Goal: Book appointment/travel/reservation

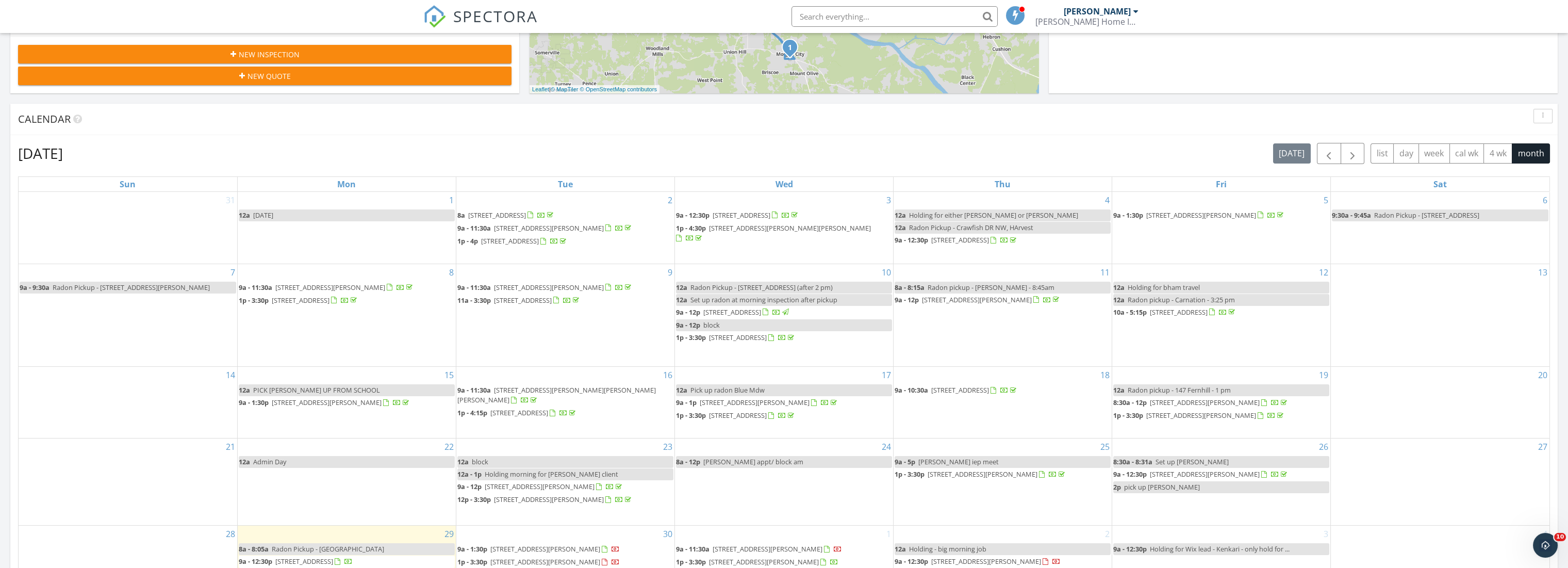
scroll to position [400, 0]
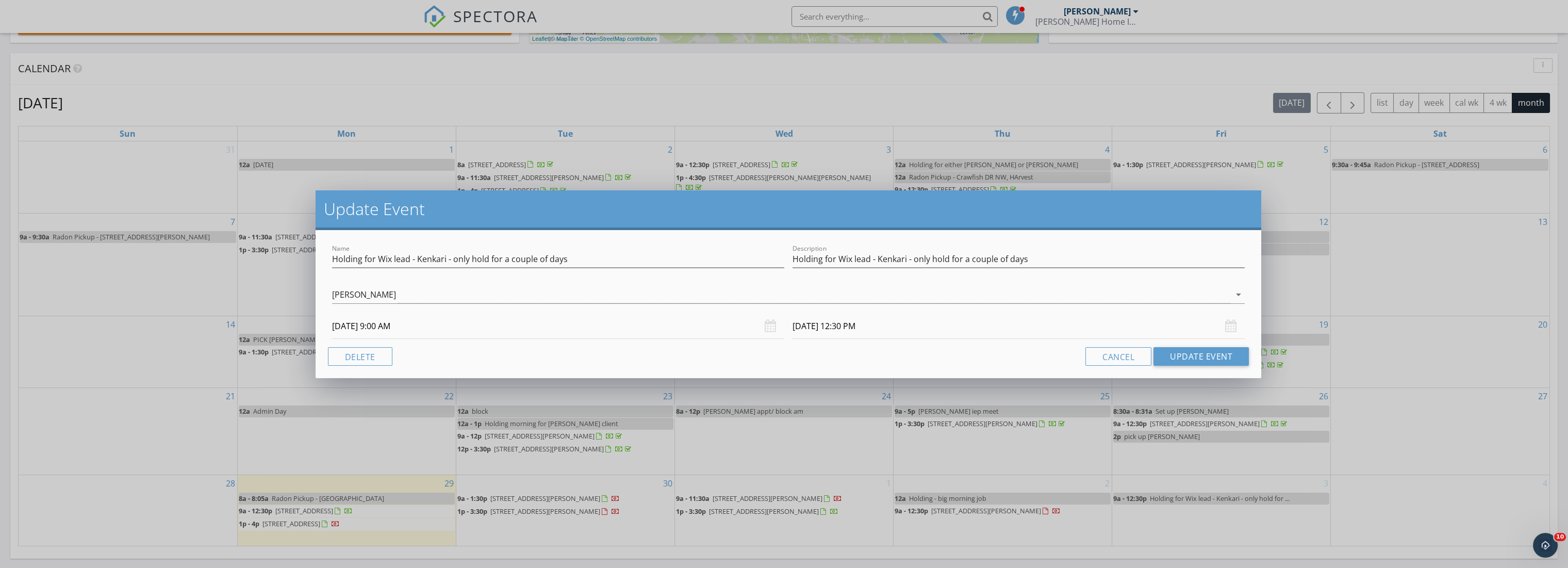
click at [901, 326] on input "10/03/2025 12:30 PM" at bounding box center [1018, 325] width 452 height 25
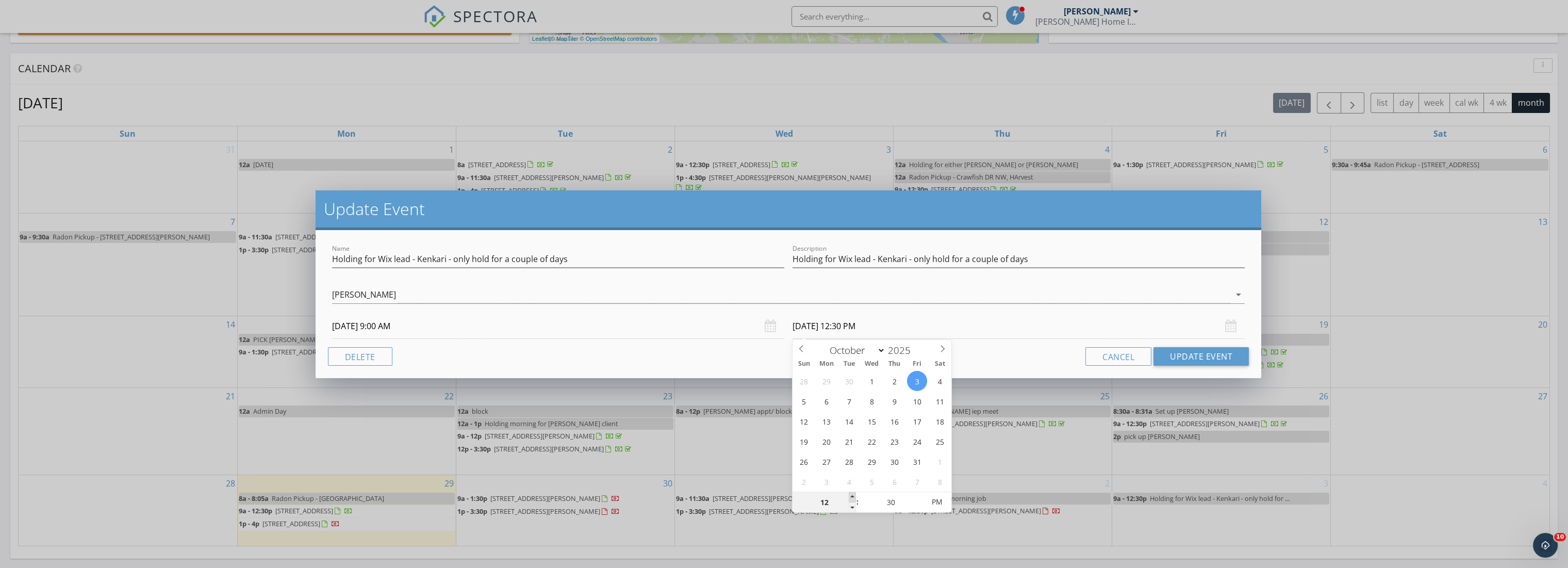
type input "01"
type input "10/03/2025 1:30 PM"
click at [853, 498] on span at bounding box center [852, 496] width 7 height 10
type input "02"
type input "10/03/2025 2:30 PM"
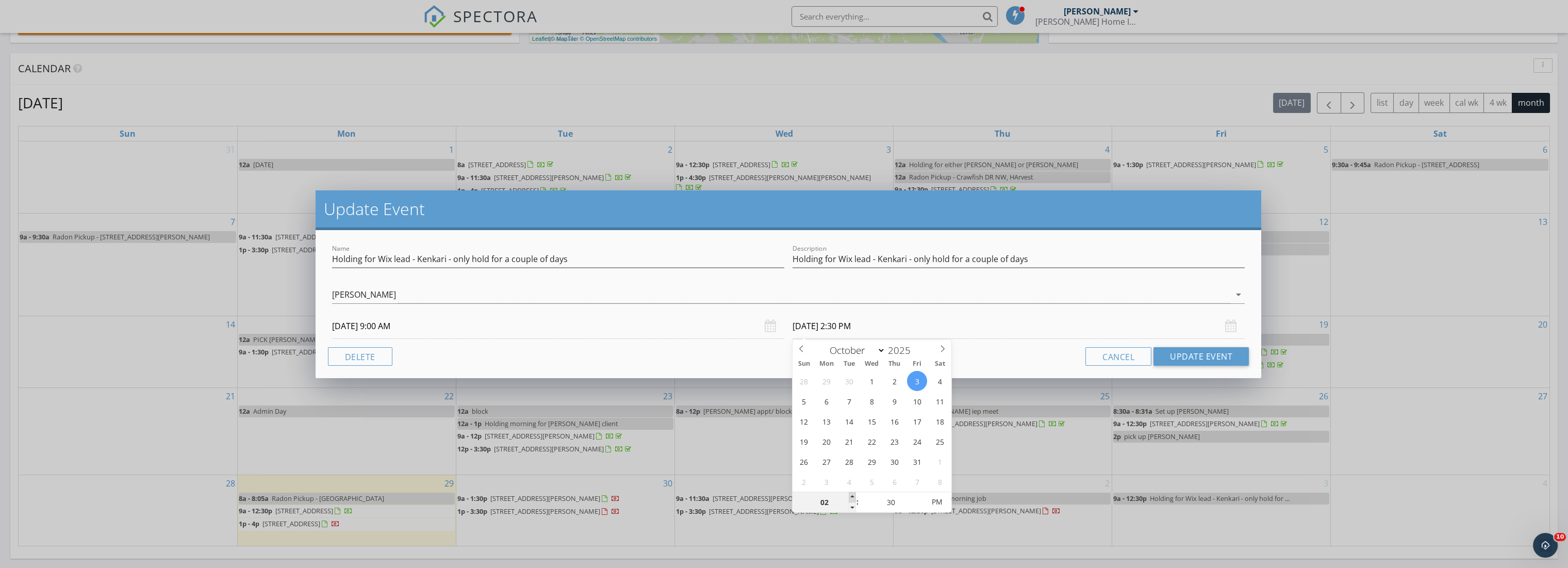
click at [853, 498] on span at bounding box center [852, 496] width 7 height 10
type input "03"
type input "10/03/2025 3:30 PM"
click at [853, 498] on span at bounding box center [852, 496] width 7 height 10
type input "04"
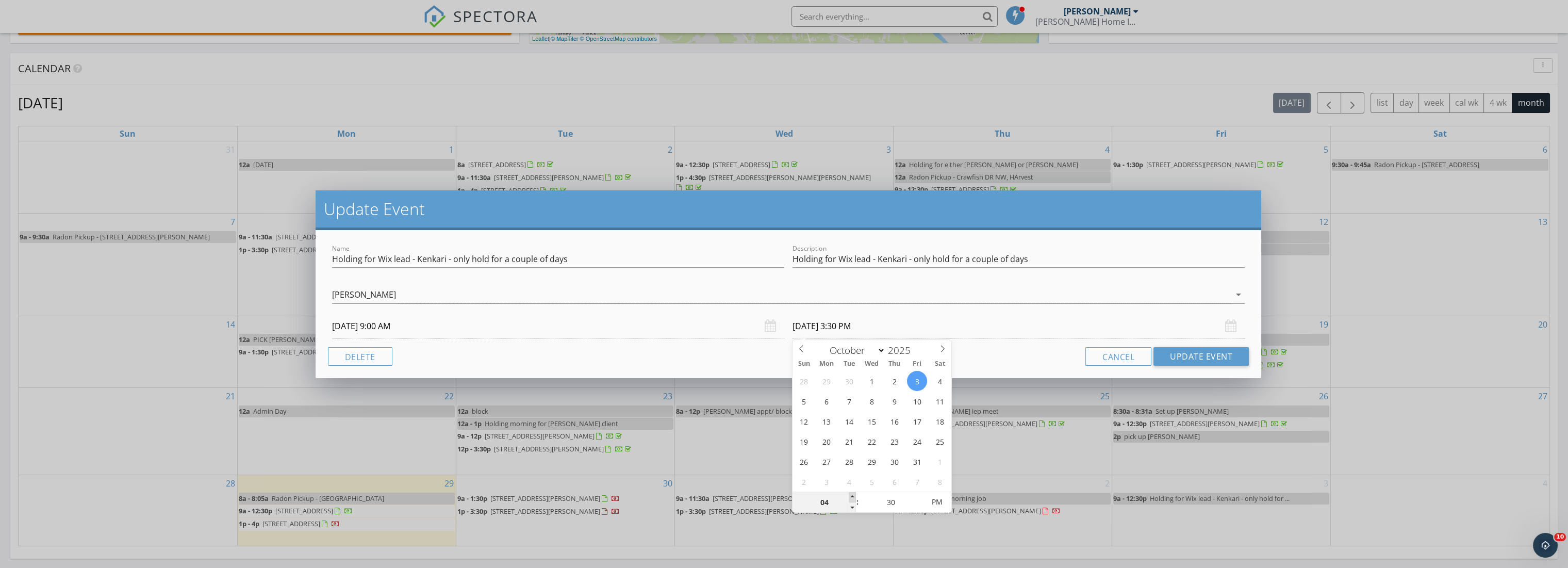
type input "10/03/2025 4:30 PM"
click at [853, 498] on span at bounding box center [852, 496] width 7 height 10
type input "05"
type input "10/03/2025 5:30 PM"
click at [853, 498] on span at bounding box center [852, 496] width 7 height 10
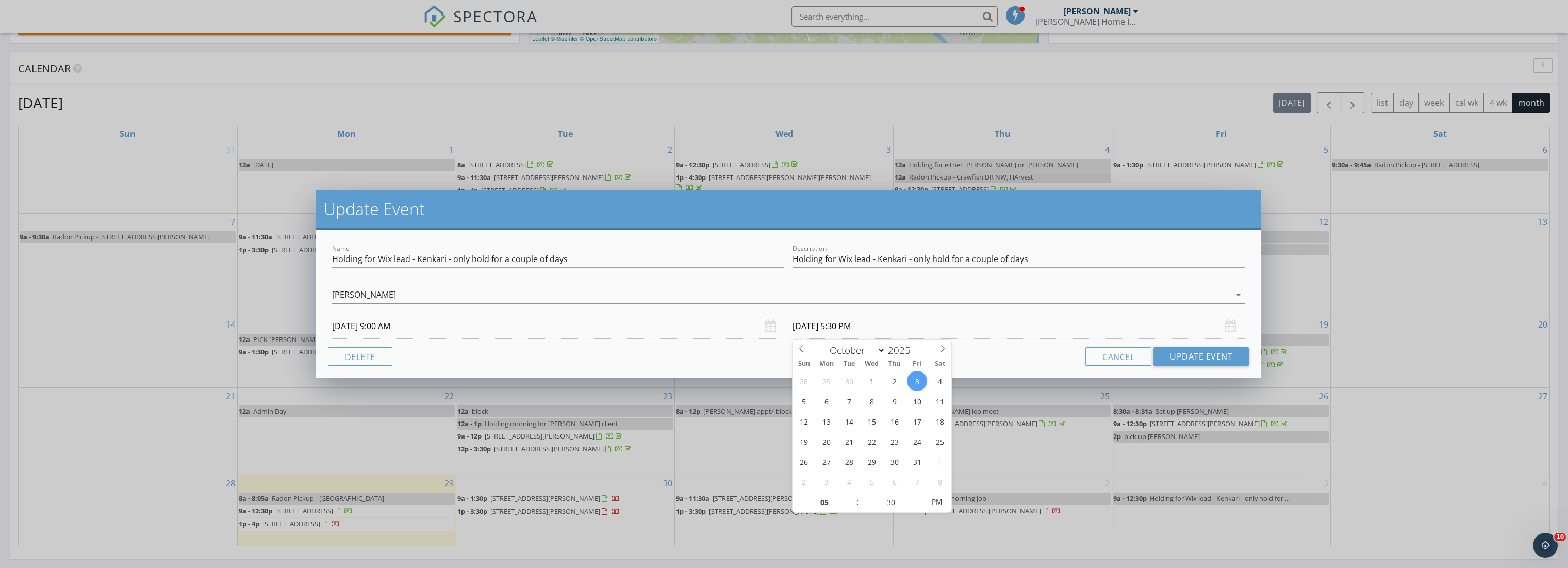
click at [1009, 343] on div "Name Holding for Wix lead - Kenkari - only hold for a couple of days Descriptio…" at bounding box center [789, 303] width 946 height 148
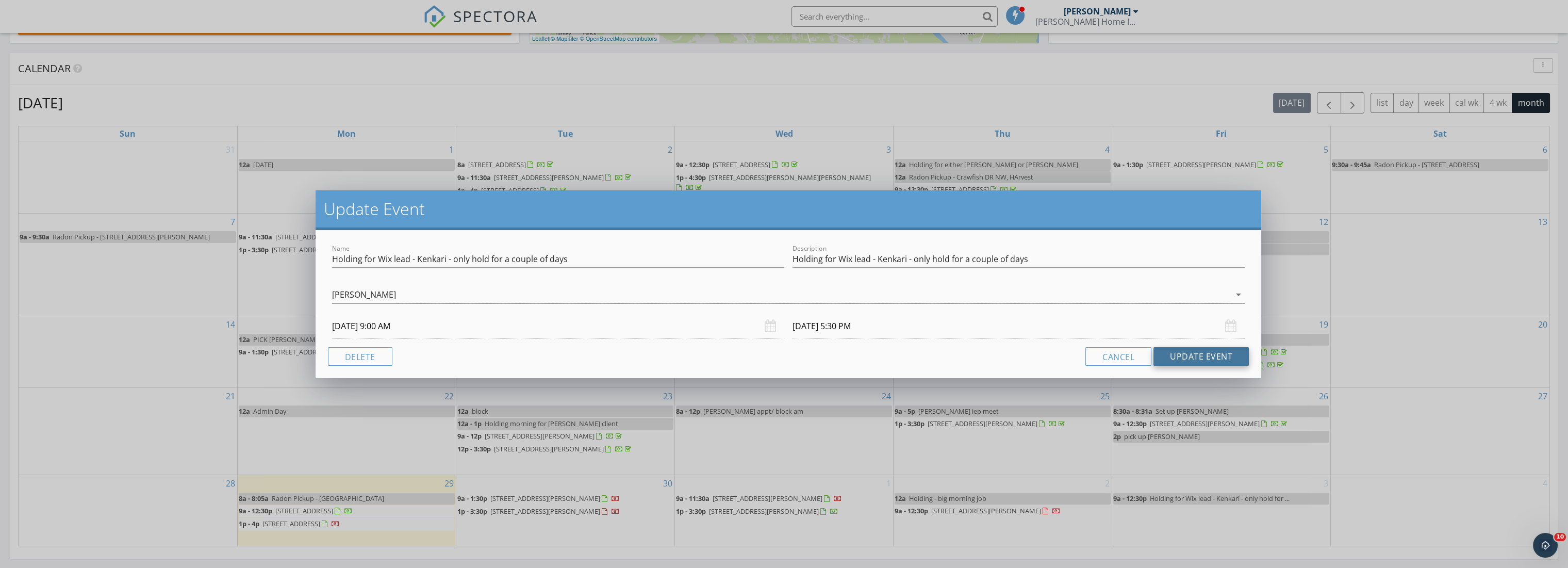
click at [1184, 349] on button "Update Event" at bounding box center [1201, 356] width 95 height 18
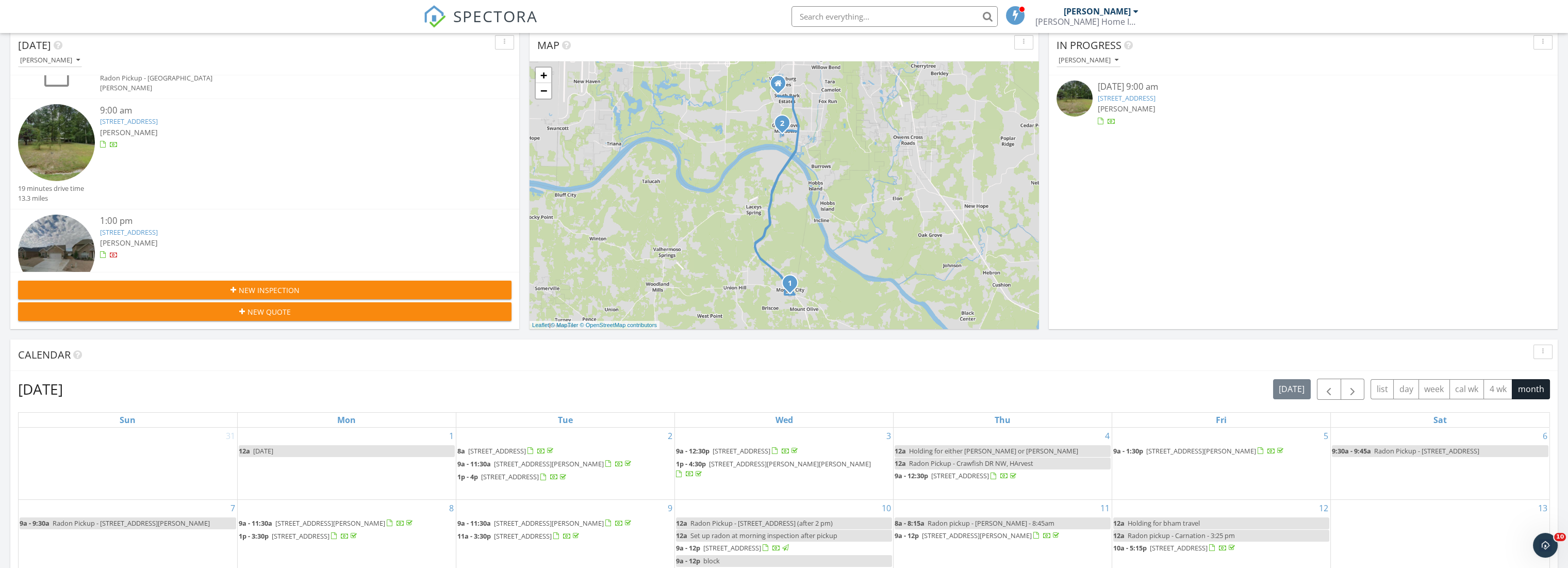
scroll to position [0, 0]
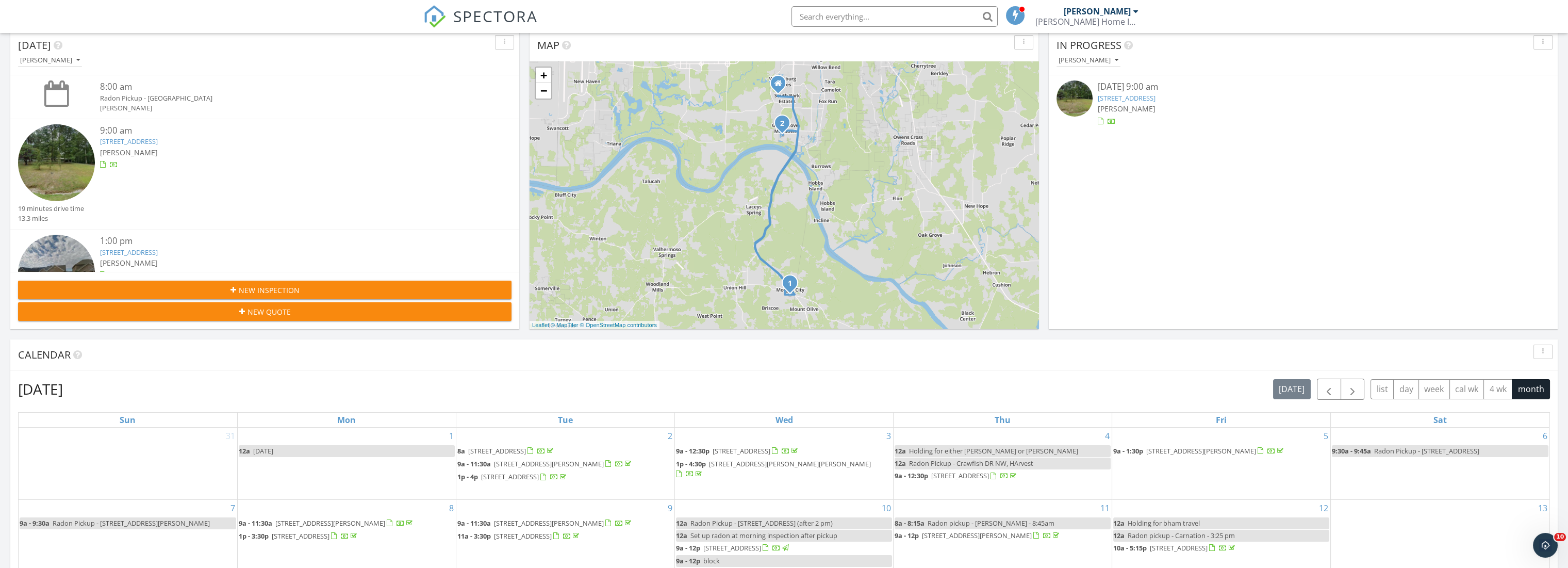
click at [71, 145] on img at bounding box center [56, 162] width 77 height 77
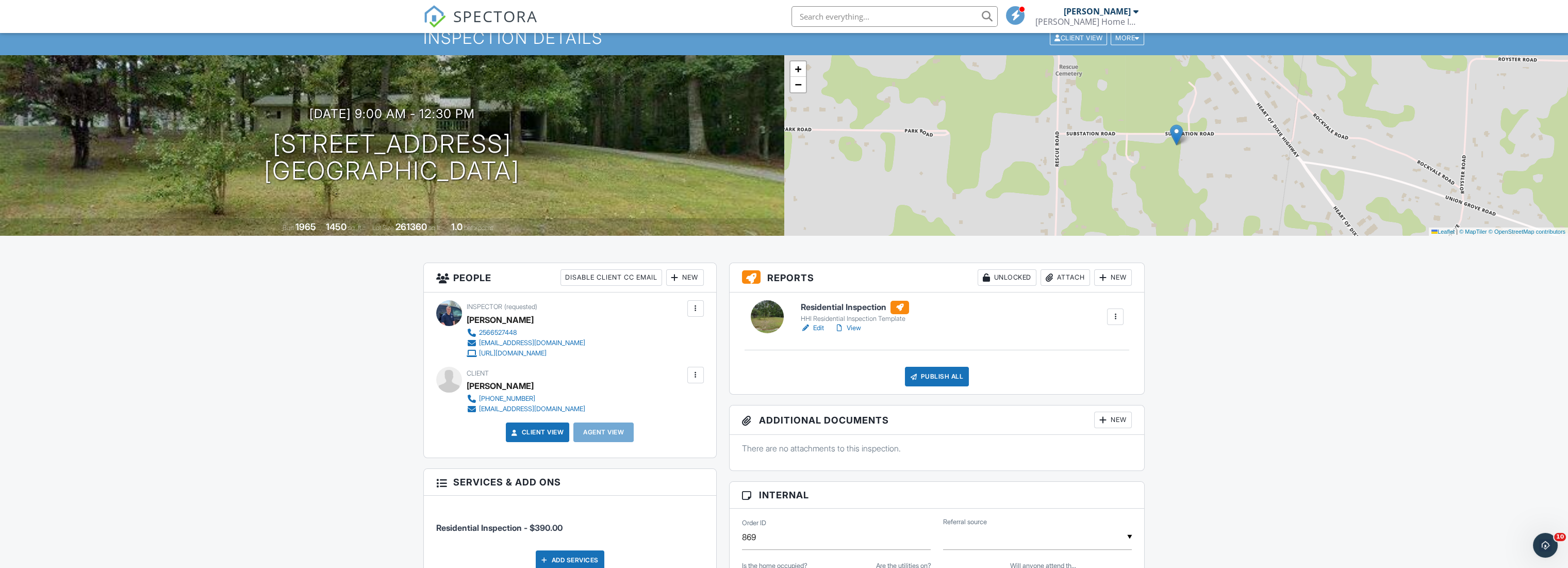
scroll to position [57, 0]
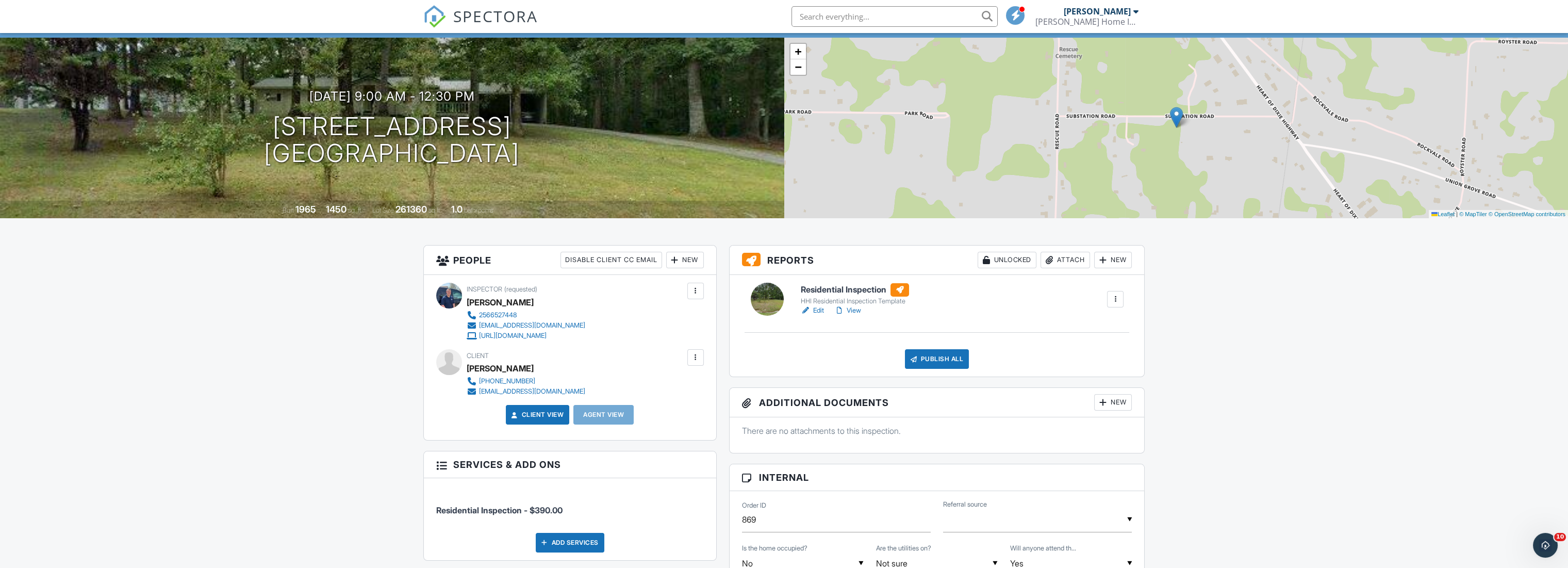
click at [821, 311] on link "Edit" at bounding box center [812, 310] width 23 height 10
